Goal: Task Accomplishment & Management: Manage account settings

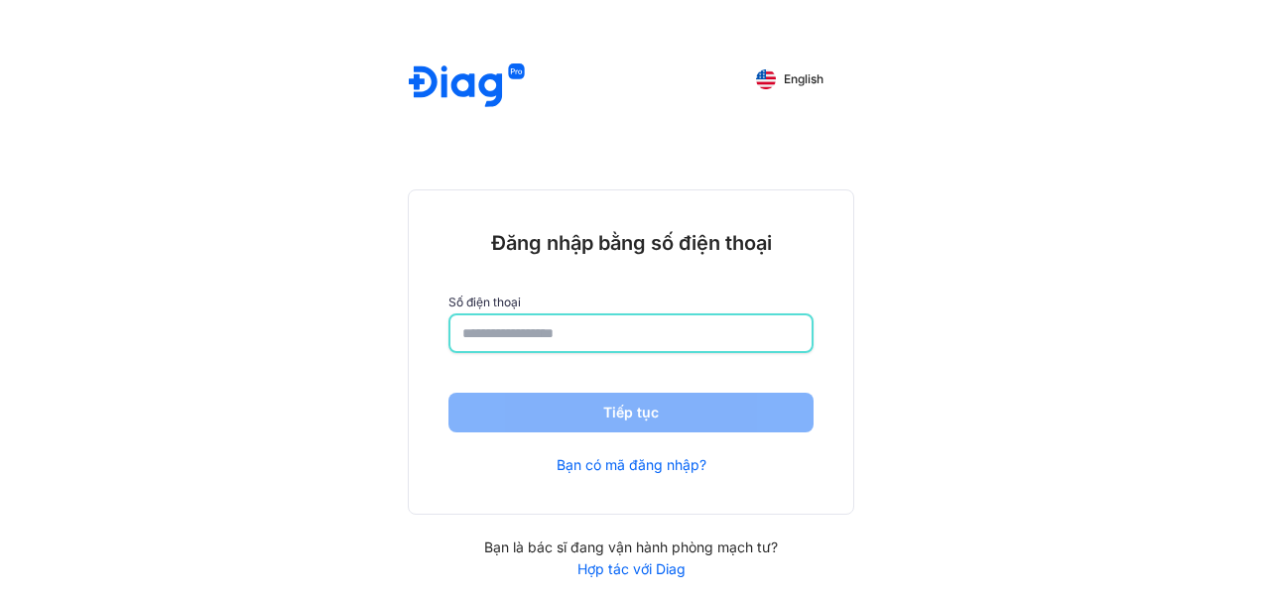
click at [613, 335] on input "number" at bounding box center [630, 334] width 337 height 36
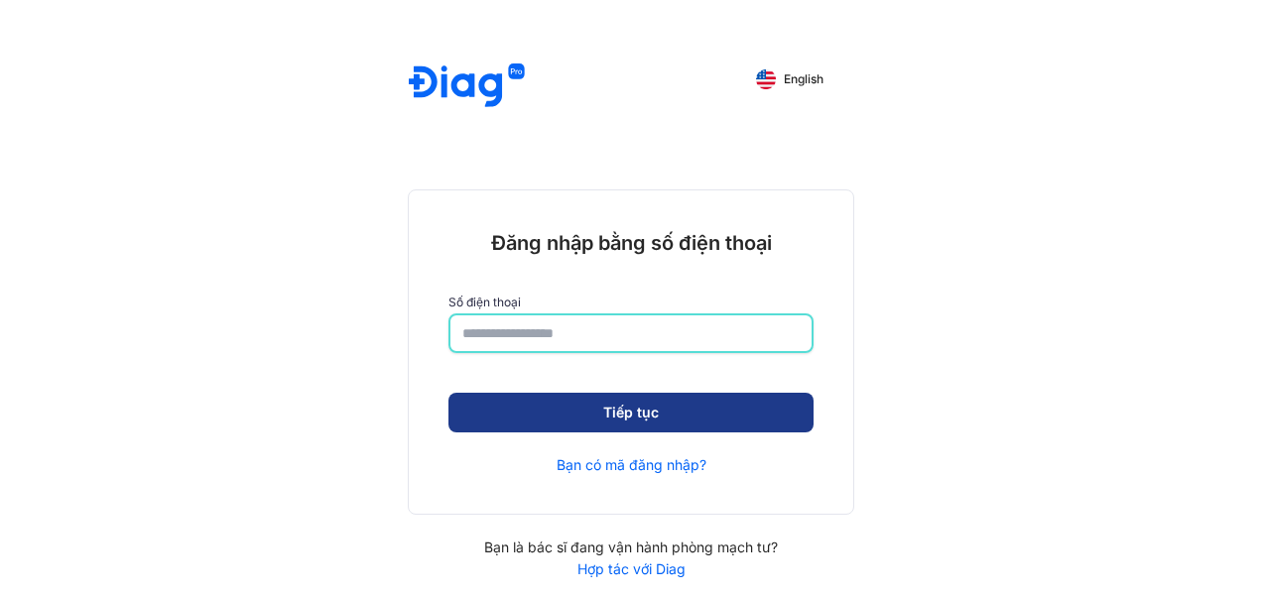
type input "**********"
click at [687, 413] on button "Tiếp tục" at bounding box center [631, 413] width 365 height 40
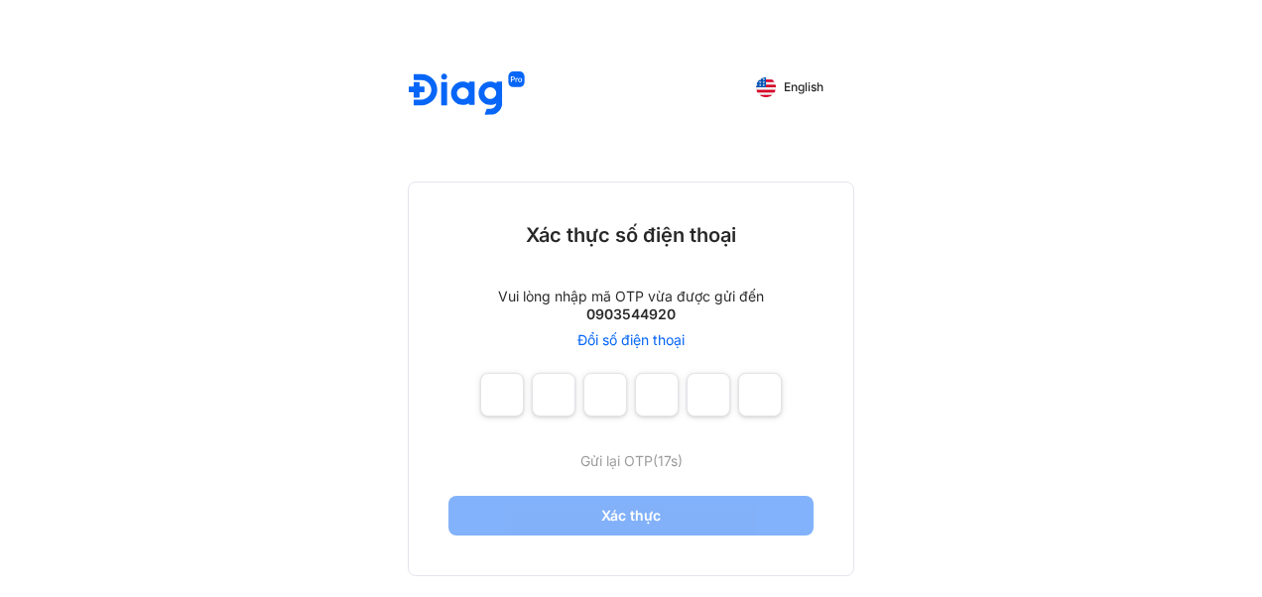
click at [470, 403] on div "Xác thực số điện thoại Vui lòng nhập mã OTP vừa được gửi đến 0903544920 Đổi số …" at bounding box center [631, 379] width 445 height 393
click at [499, 397] on input "number" at bounding box center [502, 395] width 44 height 44
type input "*"
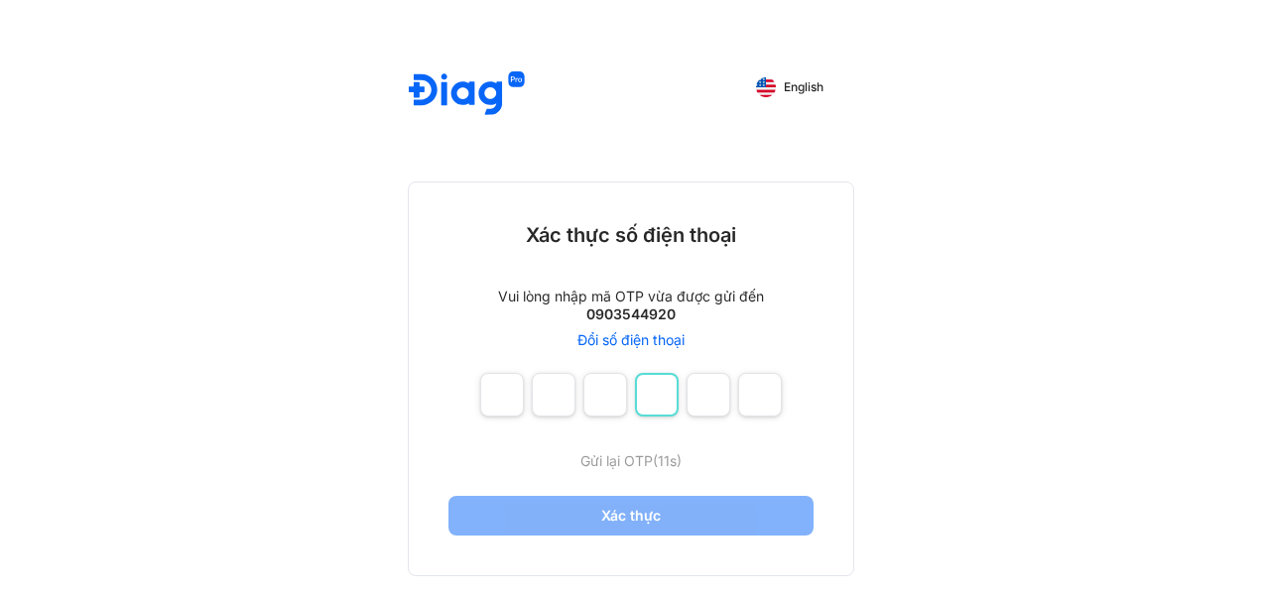
type input "*"
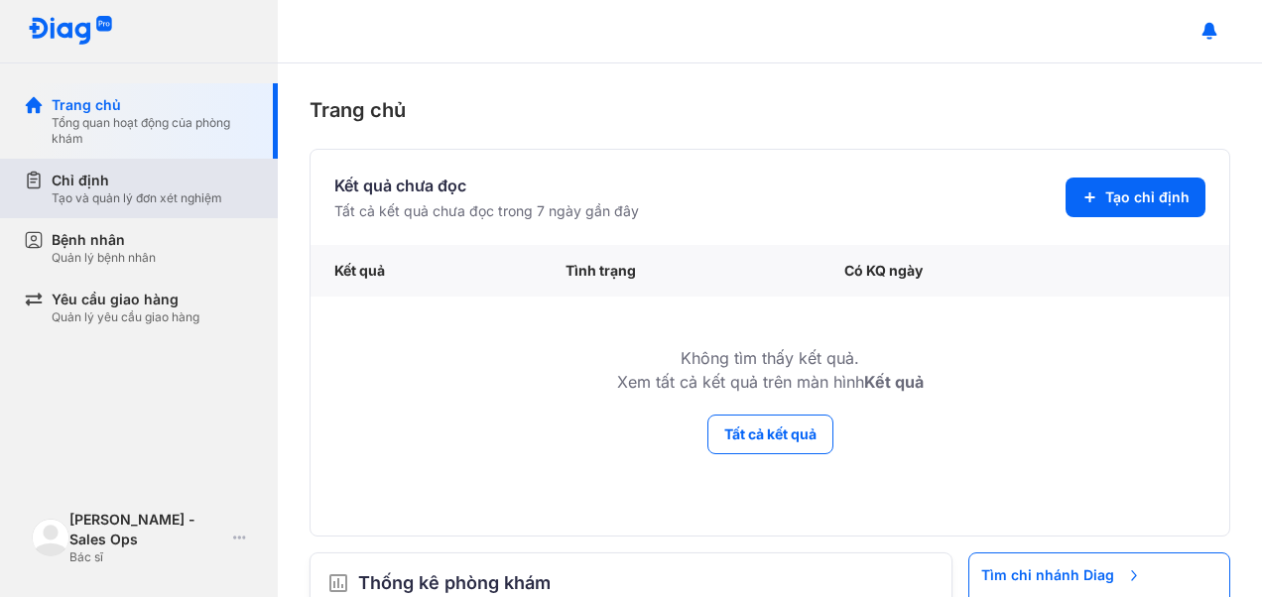
click at [104, 167] on div "Chỉ định Tạo và quản lý đơn xét nghiệm" at bounding box center [151, 189] width 254 height 60
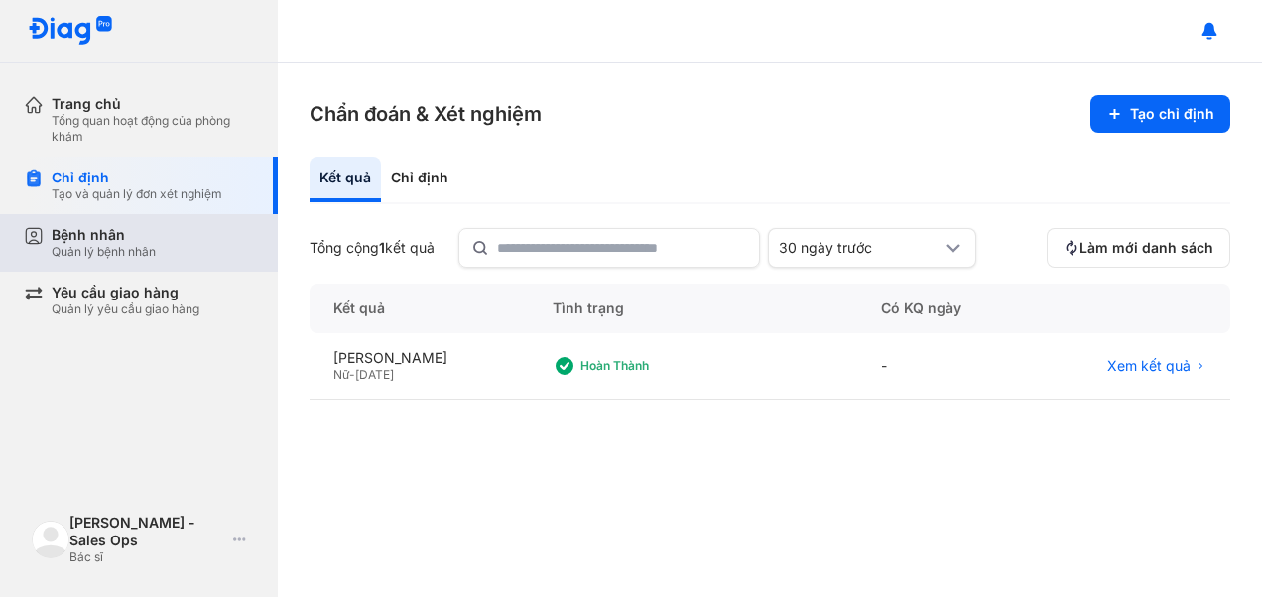
click at [113, 227] on div "Bệnh nhân" at bounding box center [104, 235] width 104 height 18
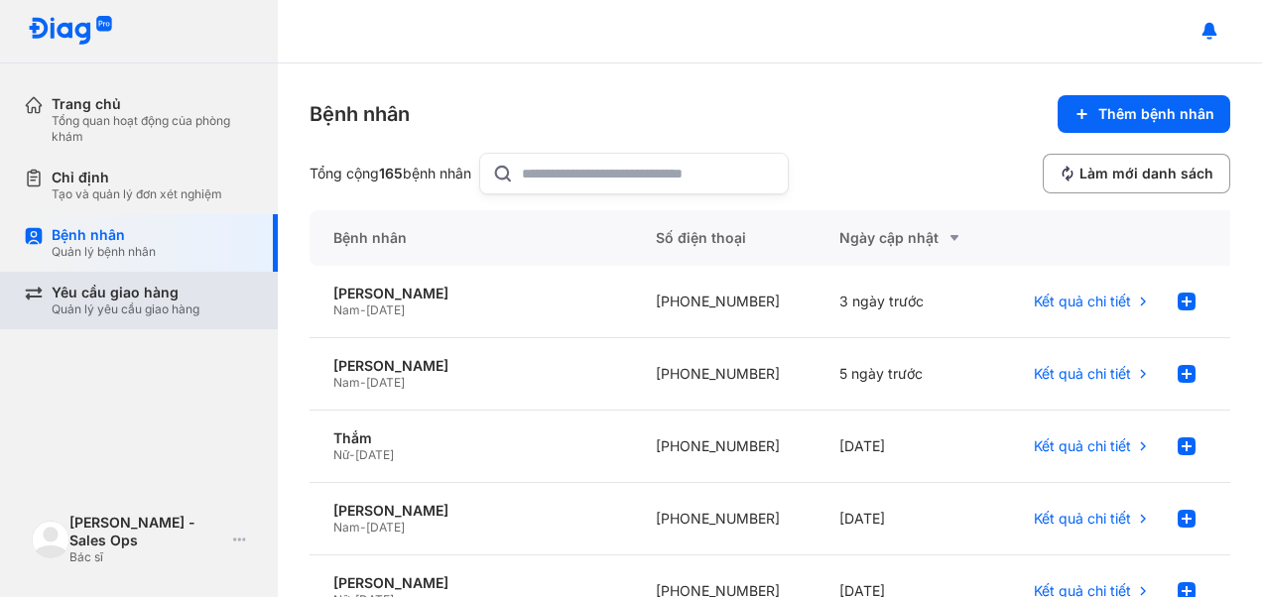
click at [175, 302] on div "Quản lý yêu cầu giao hàng" at bounding box center [126, 310] width 148 height 16
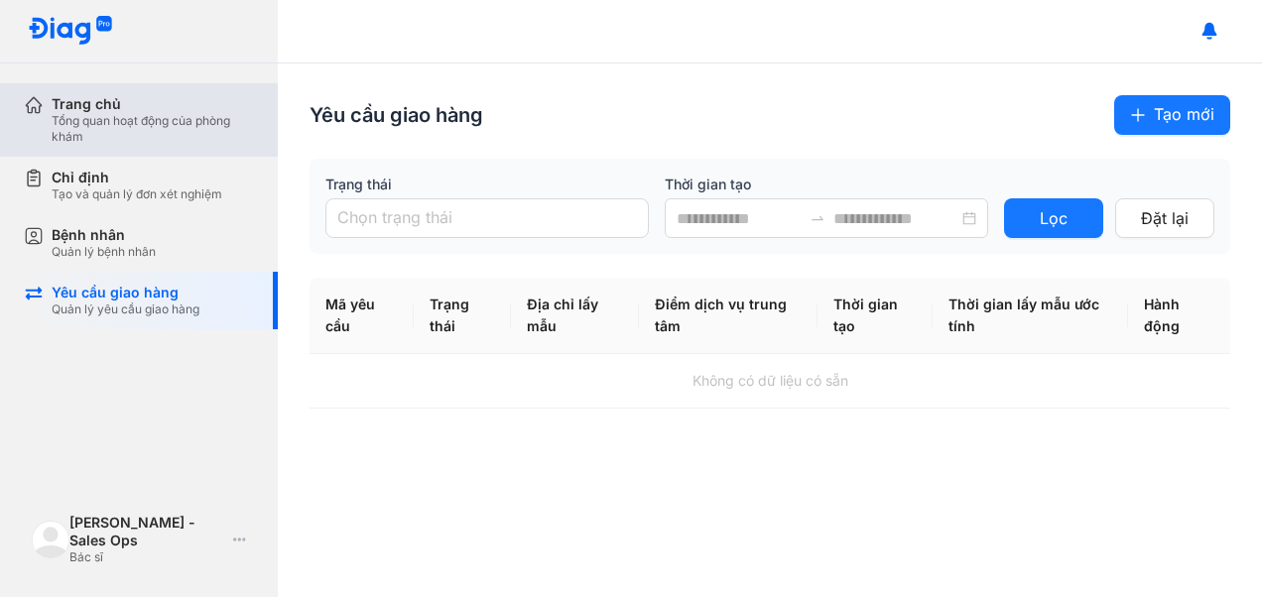
click at [128, 103] on div "Trang chủ" at bounding box center [153, 104] width 202 height 18
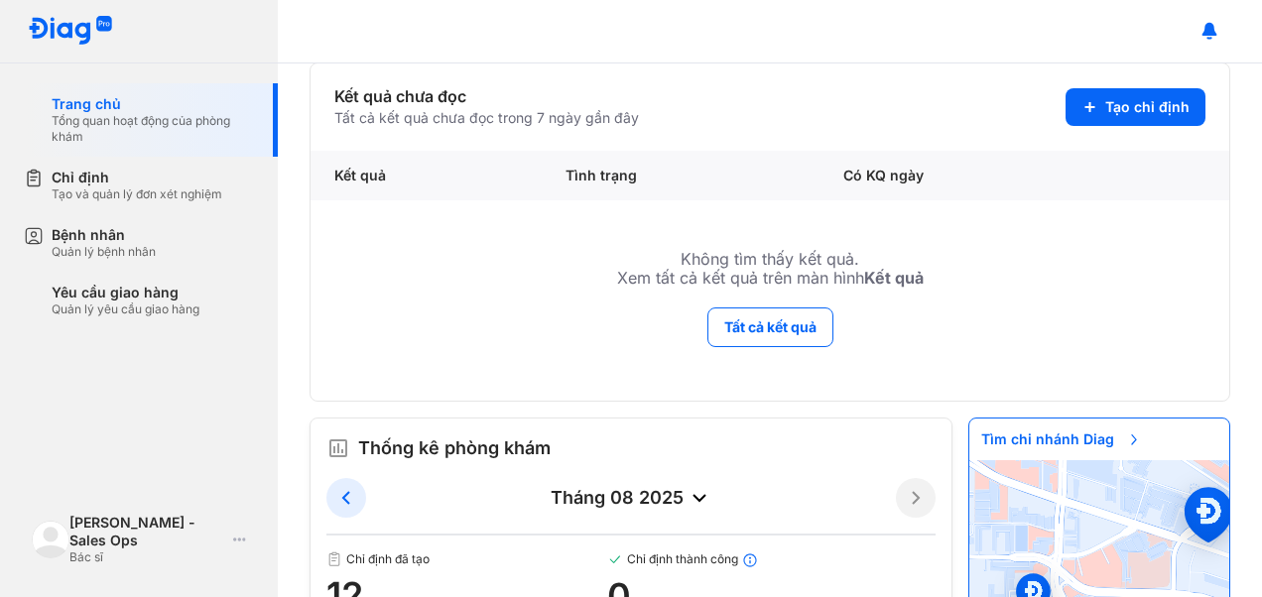
scroll to position [179, 0]
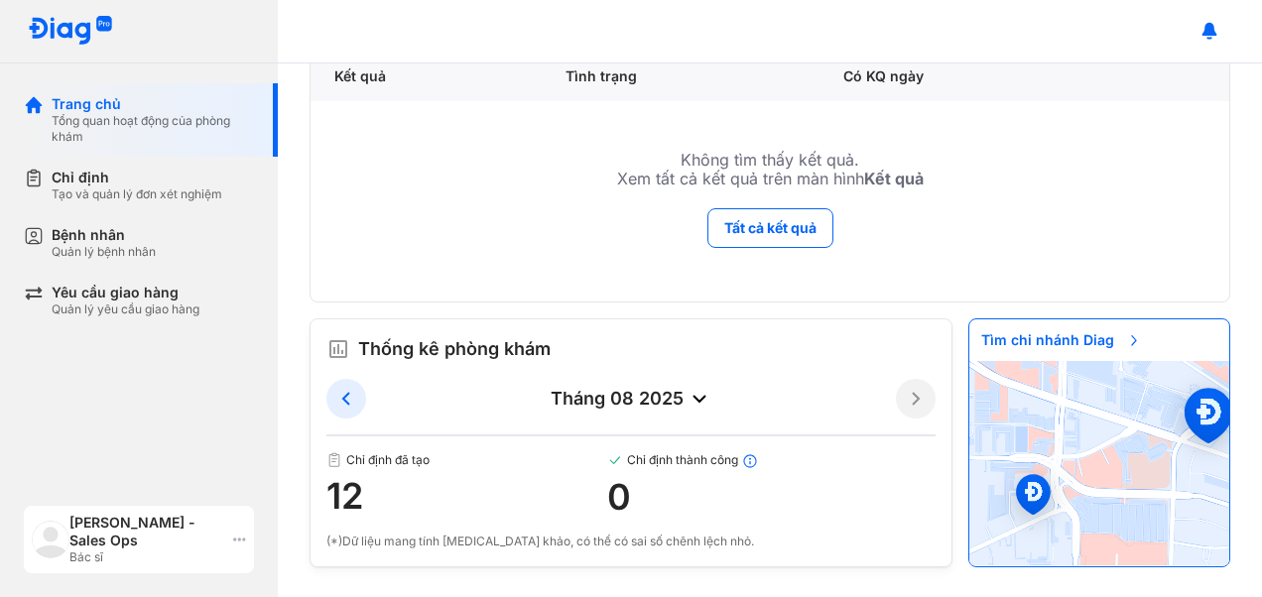
click at [237, 536] on icon at bounding box center [239, 540] width 13 height 16
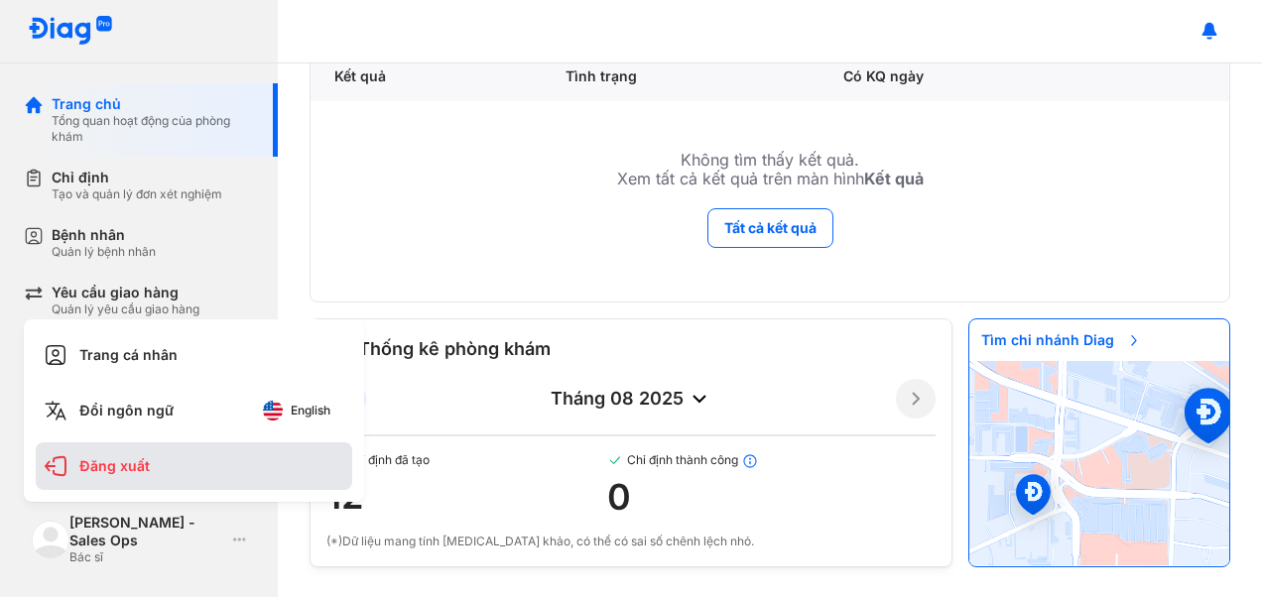
click at [159, 458] on div "Đăng xuất" at bounding box center [194, 467] width 317 height 48
